Goal: Task Accomplishment & Management: Complete application form

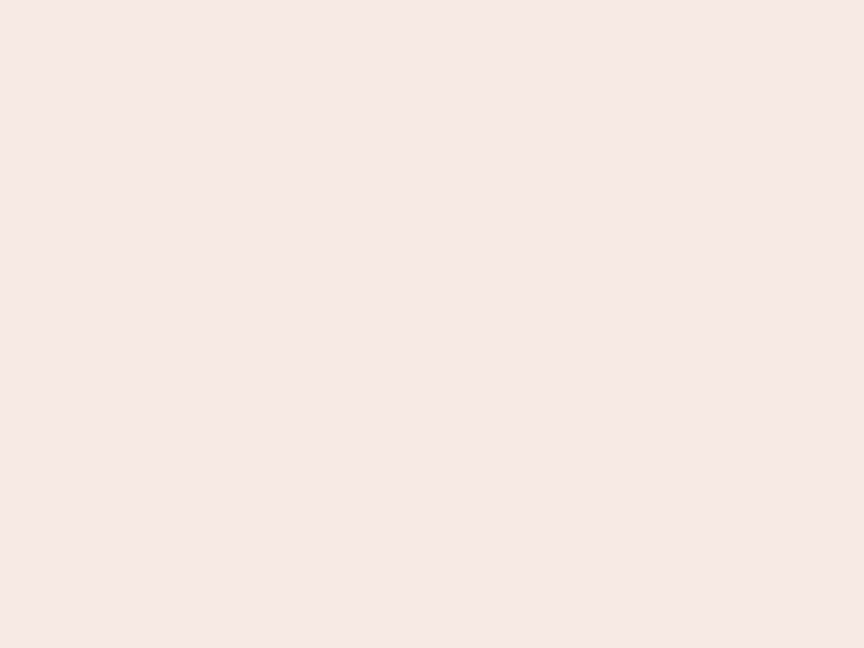
click at [432, 324] on nb-app "Almost there Thank you for registering for Newbook. Your account is under revie…" at bounding box center [432, 324] width 864 height 648
click at [432, 0] on nb-app "Almost there Thank you for registering for Newbook. Your account is under revie…" at bounding box center [432, 324] width 864 height 648
click at [462, 0] on nb-app "Almost there Thank you for registering for Newbook. Your account is under revie…" at bounding box center [432, 324] width 864 height 648
click at [432, 324] on nb-app "Almost there Thank you for registering for Newbook. Your account is under revie…" at bounding box center [432, 324] width 864 height 648
click at [432, 0] on nb-app "Almost there Thank you for registering for Newbook. Your account is under revie…" at bounding box center [432, 324] width 864 height 648
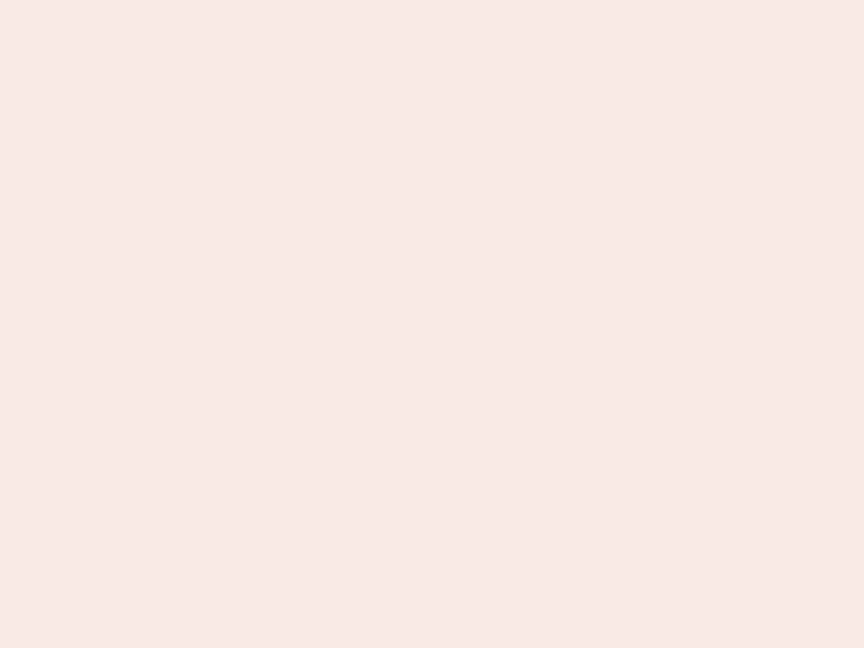
click at [302, 0] on nb-app "Almost there Thank you for registering for Newbook. Your account is under revie…" at bounding box center [432, 324] width 864 height 648
click at [432, 324] on nb-app "Almost there Thank you for registering for Newbook. Your account is under revie…" at bounding box center [432, 324] width 864 height 648
click at [432, 0] on nb-app "Almost there Thank you for registering for Newbook. Your account is under revie…" at bounding box center [432, 324] width 864 height 648
click at [302, 0] on nb-app "Almost there Thank you for registering for Newbook. Your account is under revie…" at bounding box center [432, 324] width 864 height 648
click at [432, 324] on nb-app "Almost there Thank you for registering for Newbook. Your account is under revie…" at bounding box center [432, 324] width 864 height 648
